Goal: Check status: Check status

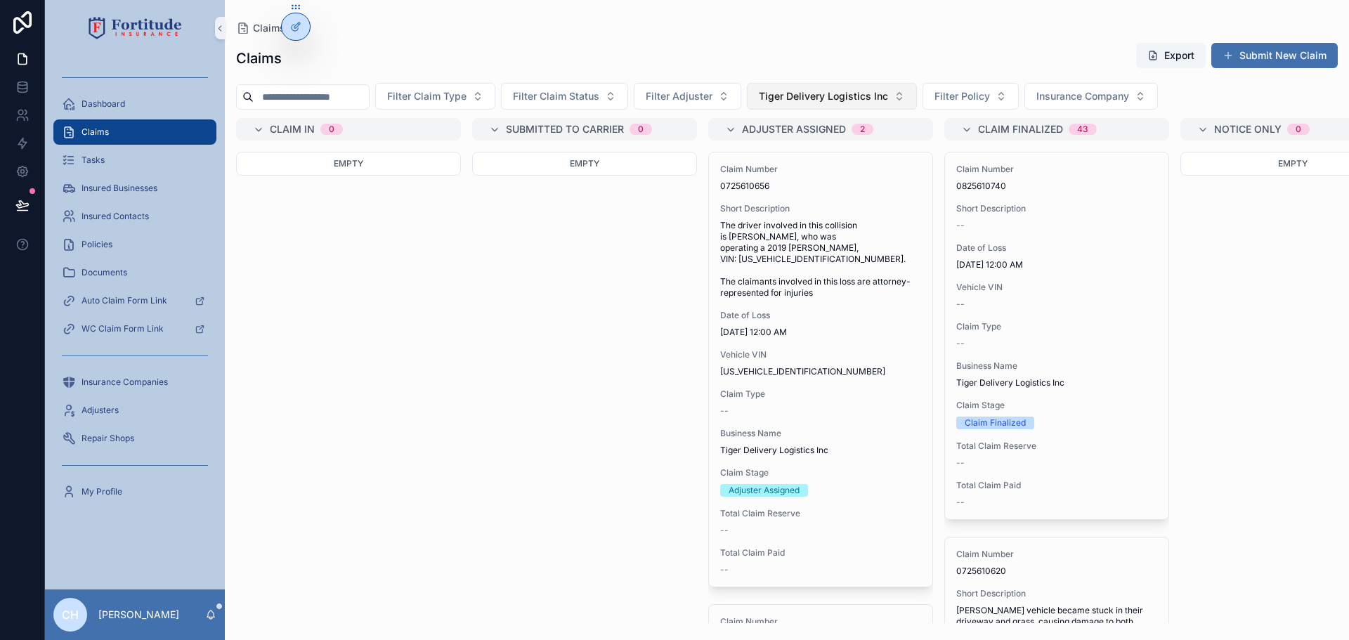
click at [858, 98] on span "Tiger Delivery Logistics Inc" at bounding box center [823, 96] width 129 height 14
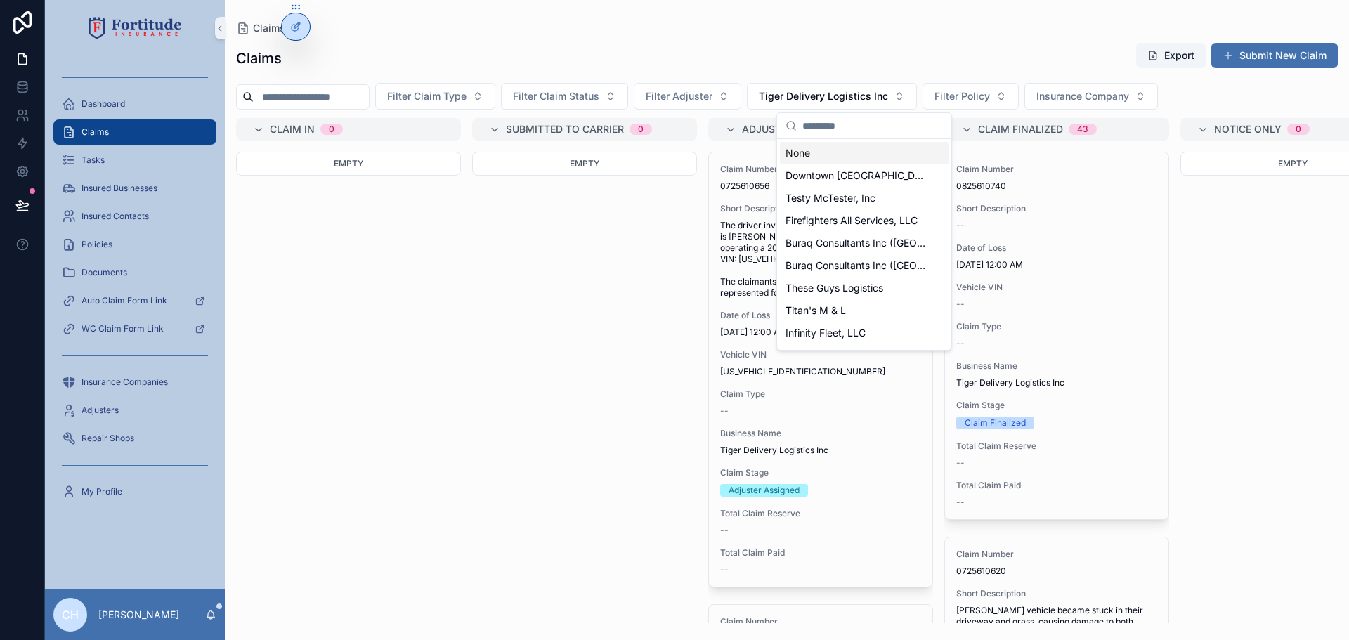
click at [818, 157] on div "None" at bounding box center [864, 153] width 169 height 22
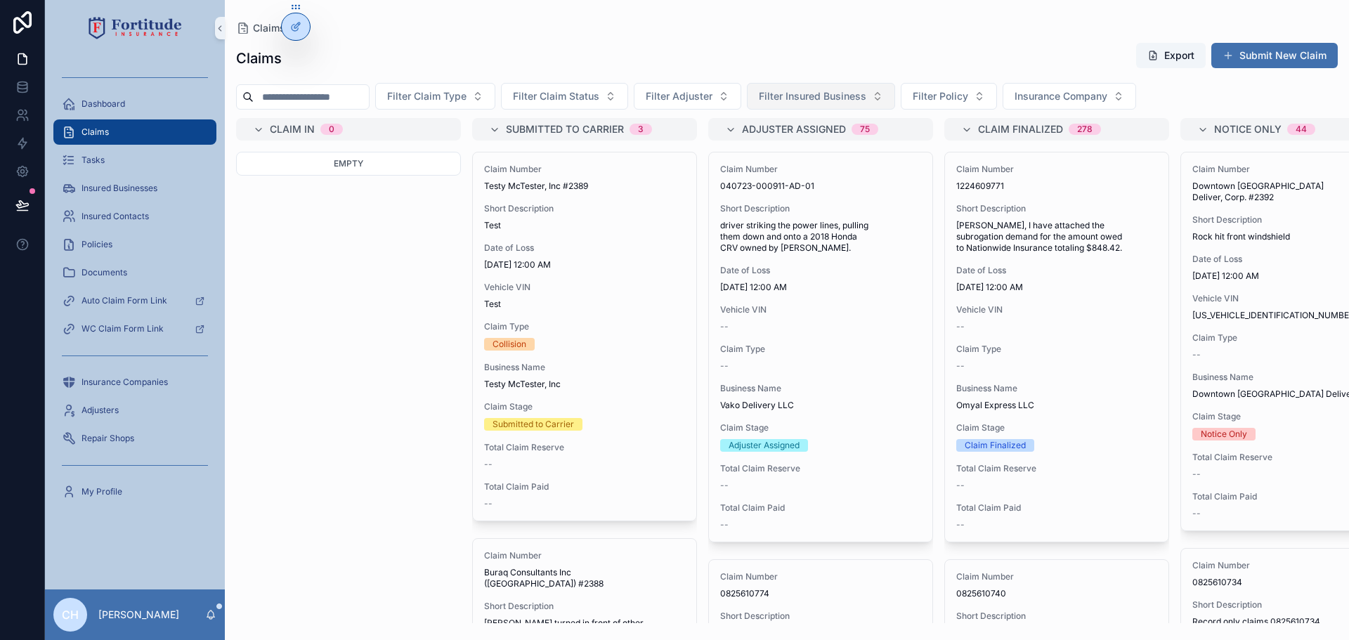
click at [842, 101] on span "Filter Insured Business" at bounding box center [813, 96] width 108 height 14
type input "****"
click at [829, 162] on div "DSMC, Inc." at bounding box center [853, 153] width 169 height 22
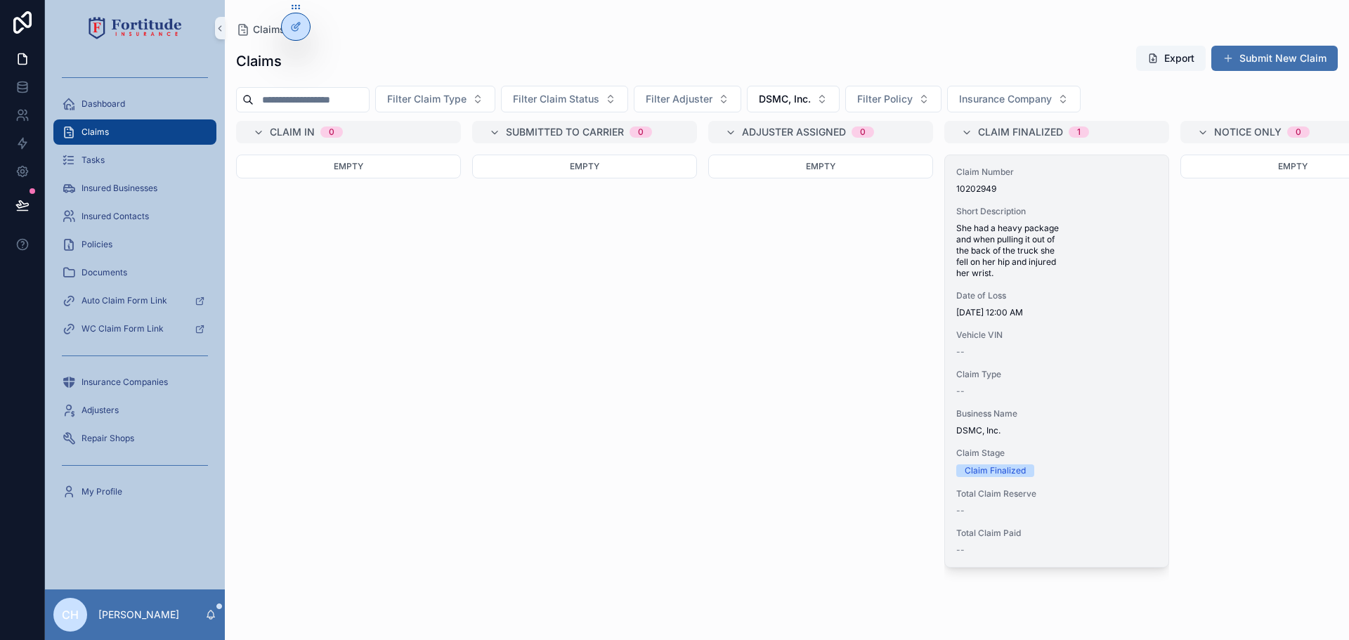
click at [1102, 349] on div "--" at bounding box center [1056, 351] width 201 height 11
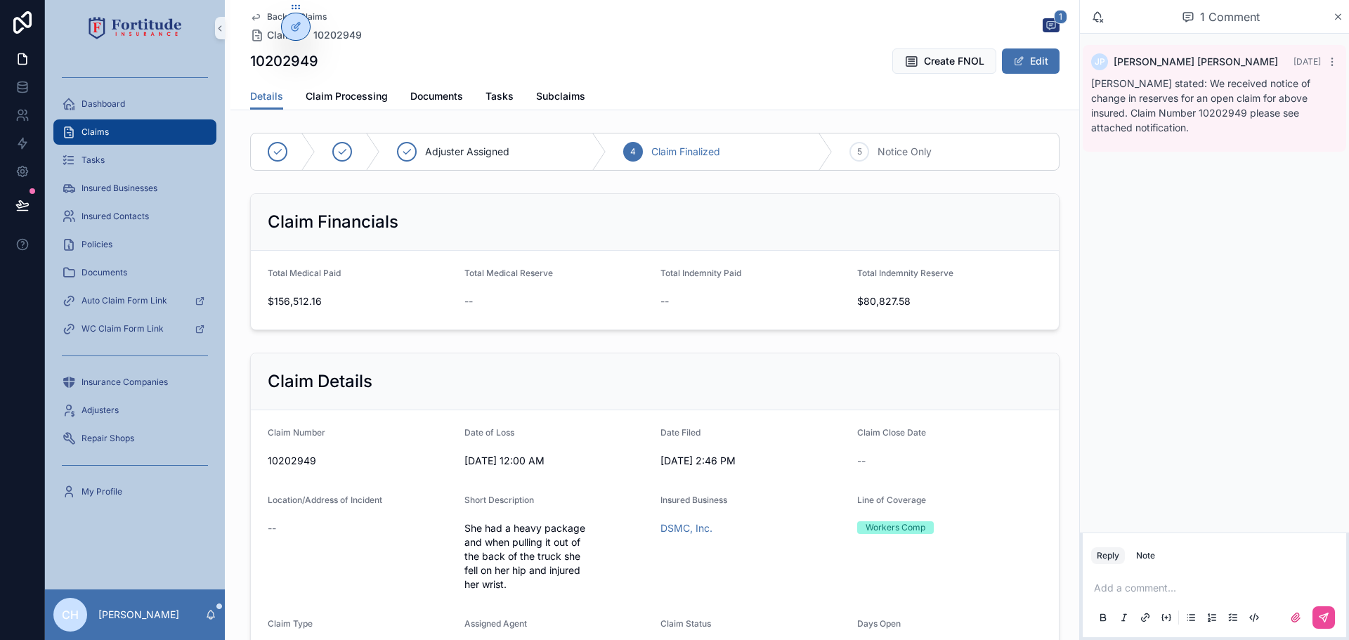
drag, startPoint x: 576, startPoint y: 452, endPoint x: 545, endPoint y: 443, distance: 32.0
click at [545, 443] on div "Date of Loss [DATE] 12:00 AM" at bounding box center [557, 449] width 186 height 45
